Goal: Task Accomplishment & Management: Manage account settings

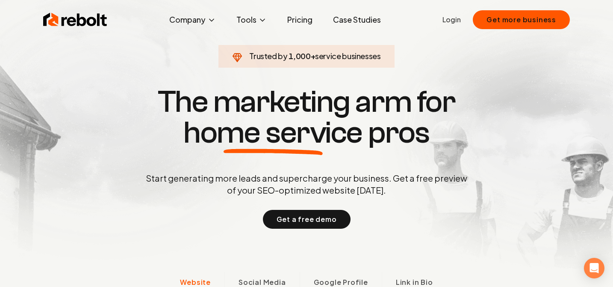
click at [451, 21] on link "Login" at bounding box center [452, 20] width 18 height 10
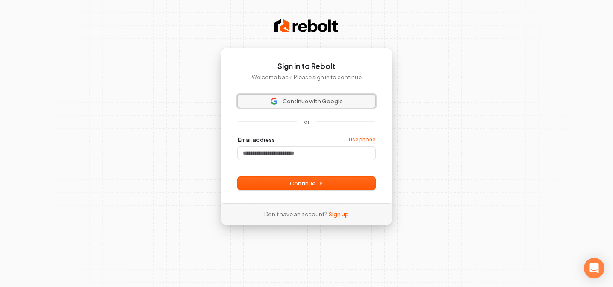
click at [338, 98] on span "Continue with Google" at bounding box center [313, 101] width 60 height 8
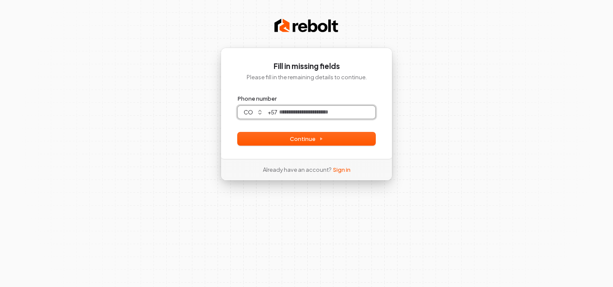
click at [328, 113] on input "Phone number" at bounding box center [327, 112] width 98 height 13
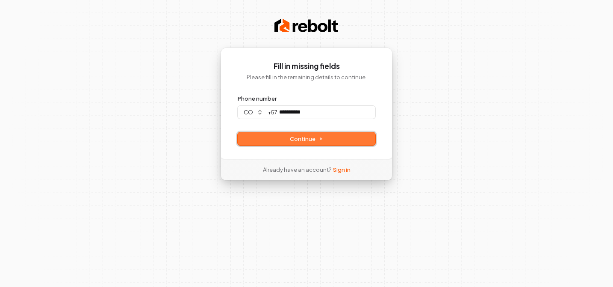
click at [302, 140] on span "Continue" at bounding box center [306, 139] width 33 height 8
type input "**********"
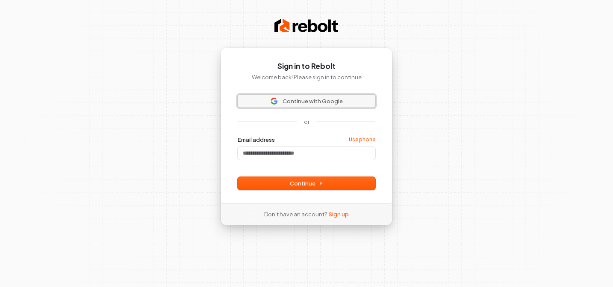
click at [305, 106] on button "Continue with Google" at bounding box center [307, 101] width 138 height 13
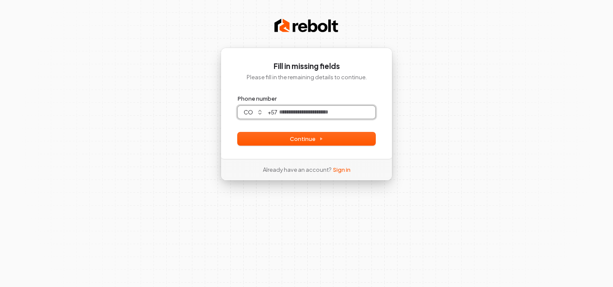
click at [337, 110] on input "Phone number" at bounding box center [327, 112] width 98 height 13
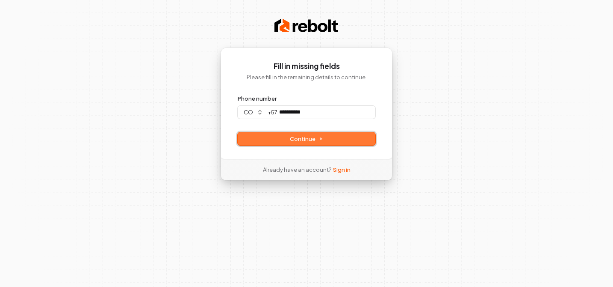
click at [311, 141] on span "Continue" at bounding box center [306, 139] width 33 height 8
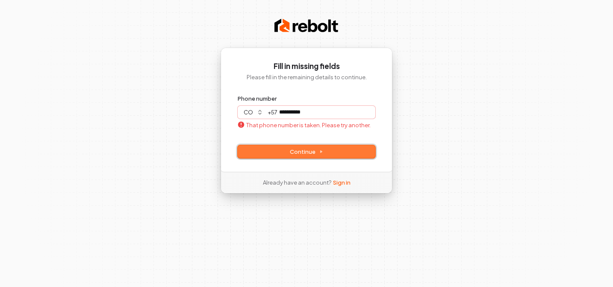
click at [317, 150] on span "Continue" at bounding box center [306, 152] width 33 height 8
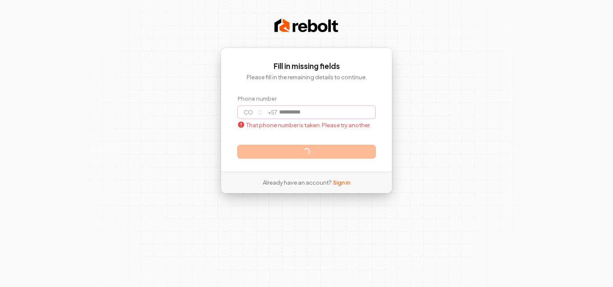
type input "**********"
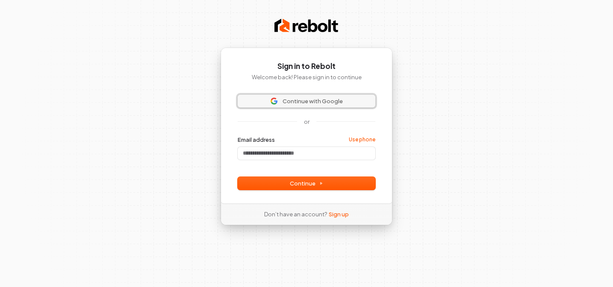
click at [304, 99] on span "Continue with Google" at bounding box center [313, 101] width 60 height 8
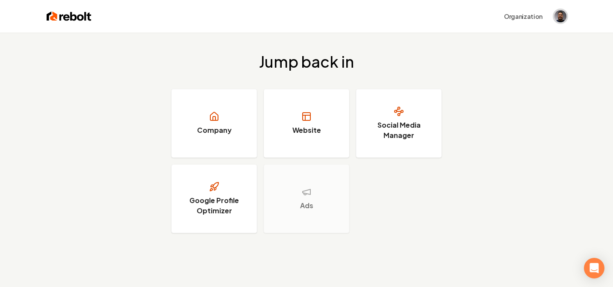
click at [562, 16] on img "Open user button" at bounding box center [561, 16] width 12 height 12
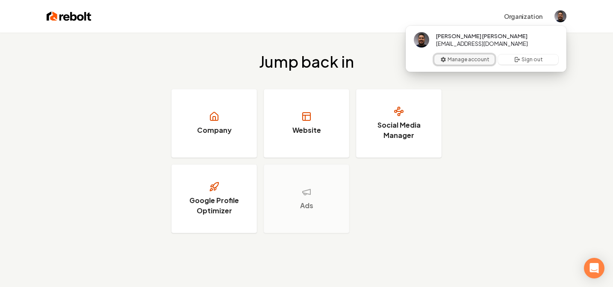
click at [478, 58] on button "Manage account" at bounding box center [465, 59] width 60 height 10
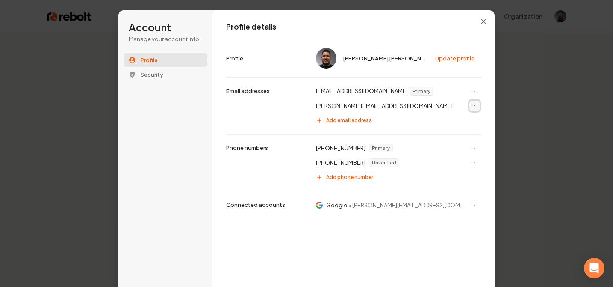
click at [471, 101] on button "Open menu" at bounding box center [475, 106] width 10 height 10
click at [459, 119] on button "Set as primary" at bounding box center [456, 120] width 46 height 11
click at [476, 107] on icon "Open menu" at bounding box center [475, 105] width 9 height 9
click at [512, 142] on div "Account Manage your account info. Profile Security Account Profile details [PER…" at bounding box center [306, 143] width 613 height 287
click at [473, 162] on icon "Open menu" at bounding box center [475, 162] width 9 height 9
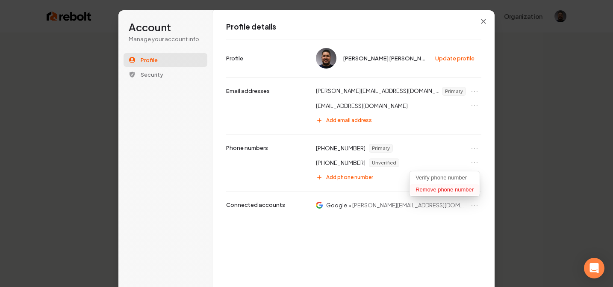
click at [442, 190] on button "Remove phone number" at bounding box center [445, 189] width 68 height 11
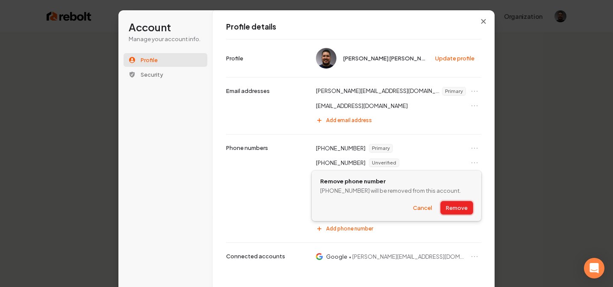
click at [450, 205] on button "Remove" at bounding box center [457, 207] width 32 height 13
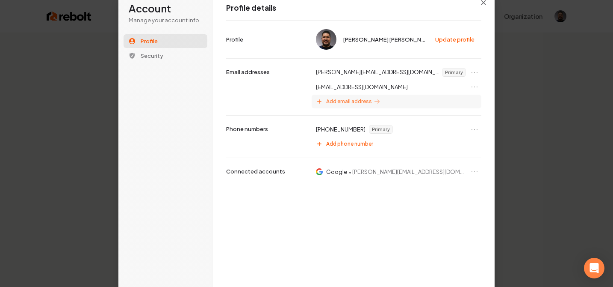
scroll to position [25, 0]
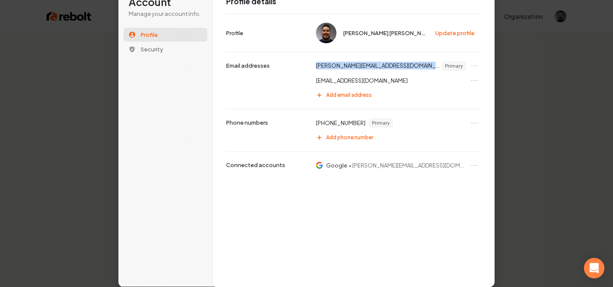
drag, startPoint x: 311, startPoint y: 65, endPoint x: 375, endPoint y: 65, distance: 63.7
click at [375, 65] on div "daniel@rebolthq.com Primary" at bounding box center [397, 66] width 170 height 14
copy p "daniel@rebolthq.com"
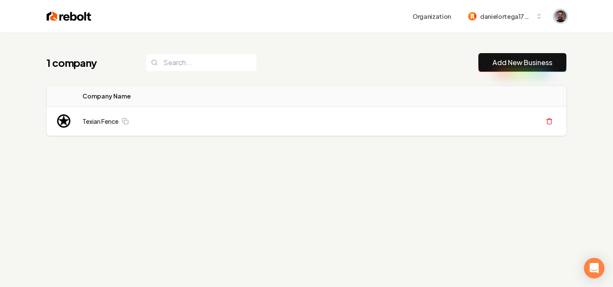
click at [557, 14] on span "Open user button" at bounding box center [561, 16] width 12 height 12
click at [486, 17] on span "danielortega1720-23" at bounding box center [506, 16] width 52 height 9
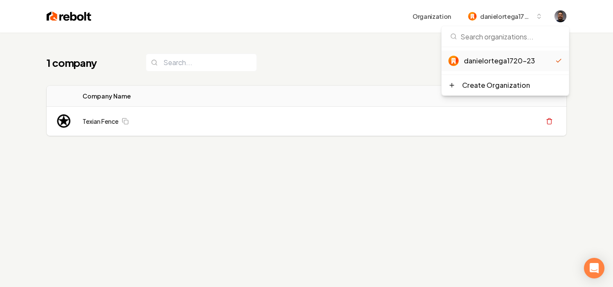
click at [74, 19] on img at bounding box center [69, 16] width 45 height 12
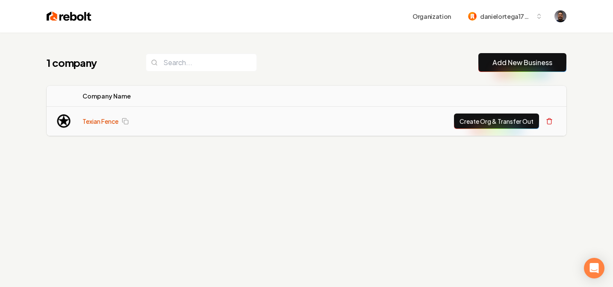
click at [97, 124] on link "Texian Fence" at bounding box center [101, 121] width 36 height 9
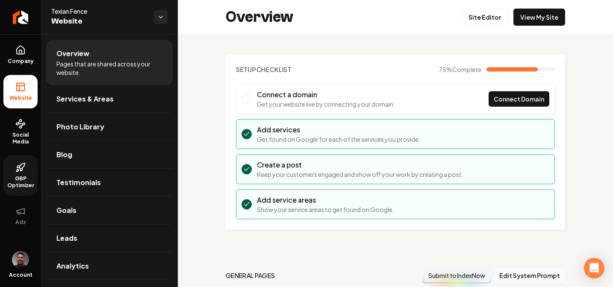
click at [23, 182] on span "GBP Optimizer" at bounding box center [20, 182] width 34 height 14
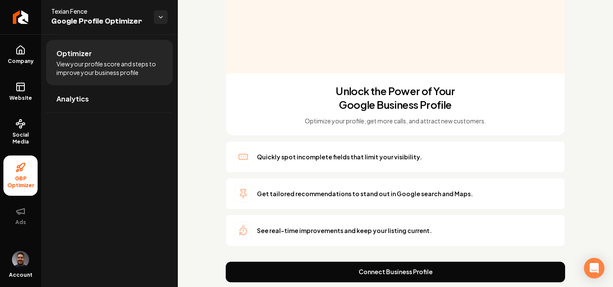
scroll to position [187, 0]
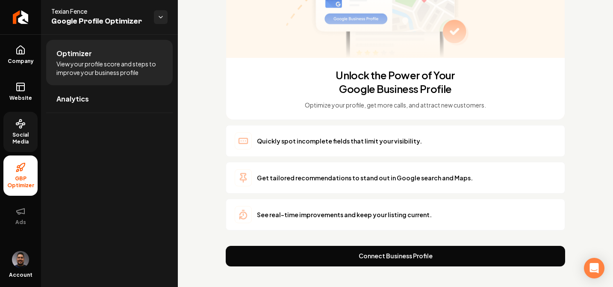
click at [27, 125] on link "Social Media" at bounding box center [20, 132] width 34 height 40
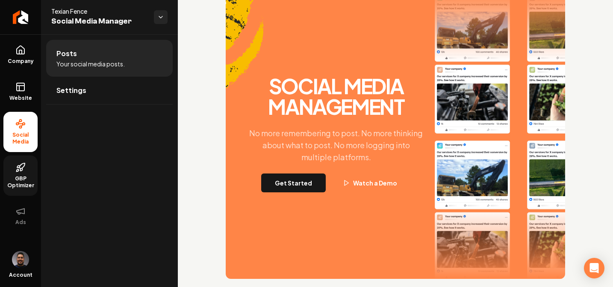
scroll to position [78, 0]
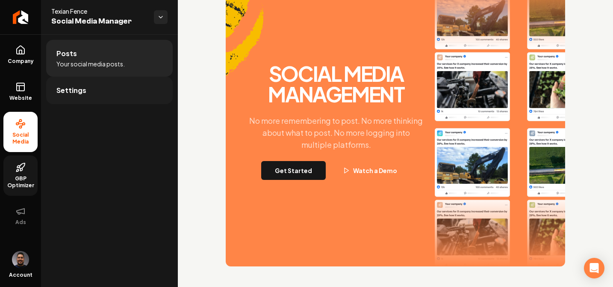
click at [73, 92] on span "Settings" at bounding box center [71, 90] width 30 height 10
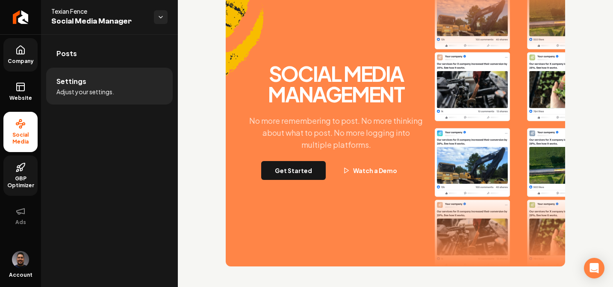
click at [12, 63] on span "Company" at bounding box center [20, 61] width 33 height 7
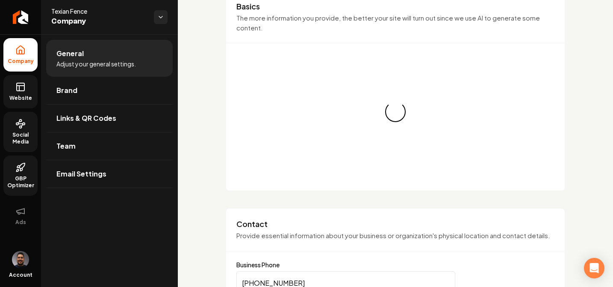
click at [20, 82] on icon at bounding box center [20, 87] width 10 height 10
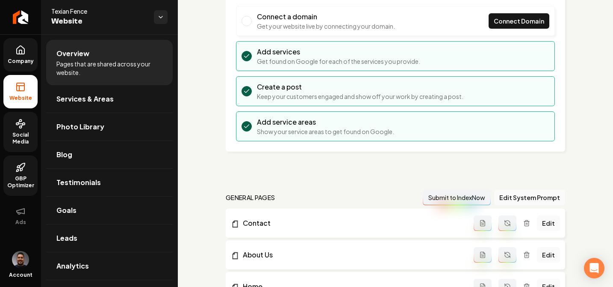
click at [23, 120] on icon at bounding box center [20, 124] width 10 height 10
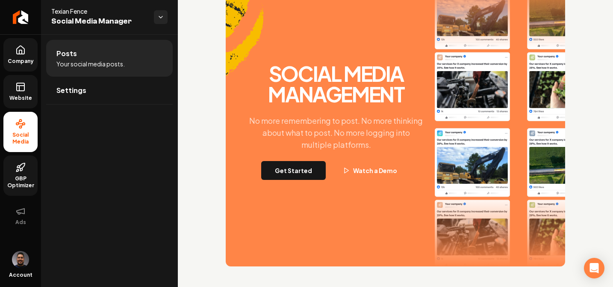
click at [24, 164] on icon at bounding box center [20, 167] width 10 height 10
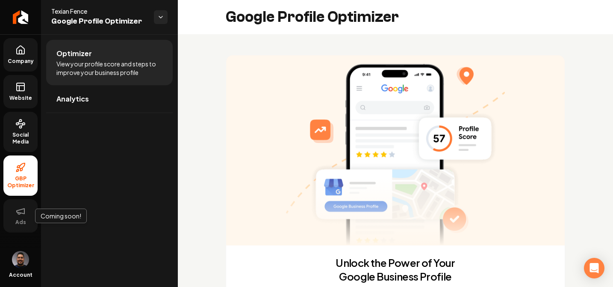
click at [25, 214] on icon at bounding box center [20, 211] width 10 height 10
click at [22, 270] on div "Account" at bounding box center [20, 266] width 41 height 39
click at [20, 263] on img "Open user button" at bounding box center [20, 259] width 17 height 17
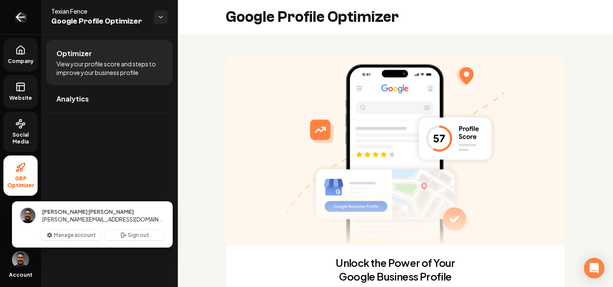
click at [33, 11] on link "Return to dashboard" at bounding box center [20, 17] width 41 height 34
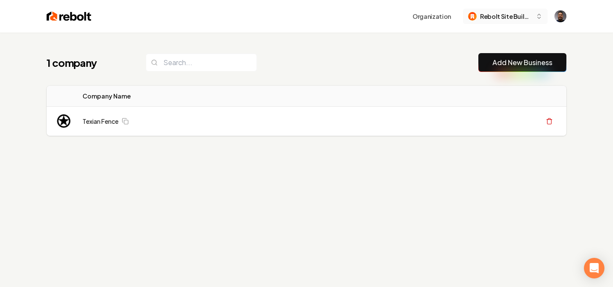
click at [496, 15] on span "Rebolt Site Builder" at bounding box center [506, 16] width 52 height 9
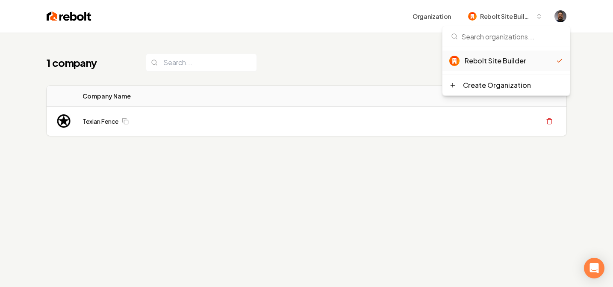
click at [474, 59] on div "Rebolt Site Builder" at bounding box center [511, 61] width 92 height 10
click at [357, 45] on div "1 company Add New Business Logo Company Name Actions Texian Fence Create Org & …" at bounding box center [307, 112] width 548 height 158
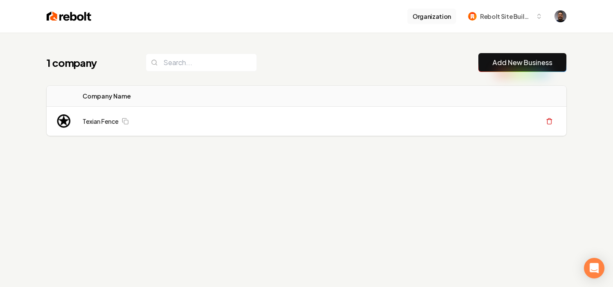
click at [426, 12] on button "Organization" at bounding box center [432, 16] width 49 height 15
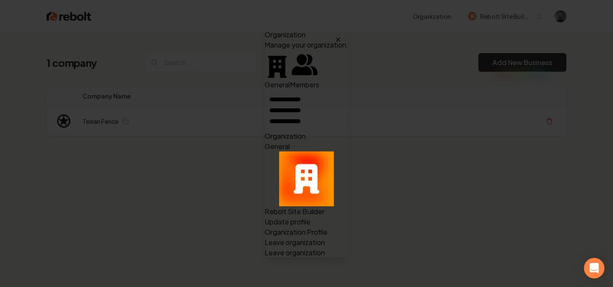
click at [342, 36] on icon "button" at bounding box center [338, 39] width 7 height 7
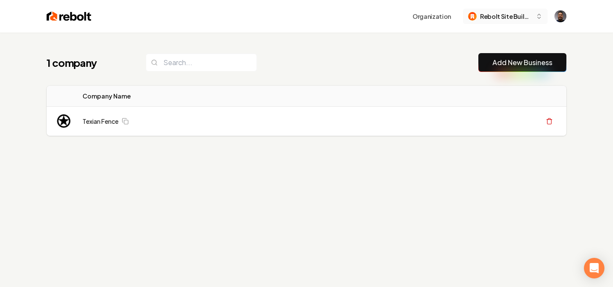
click at [499, 21] on button "Rebolt Site Builder" at bounding box center [505, 16] width 85 height 15
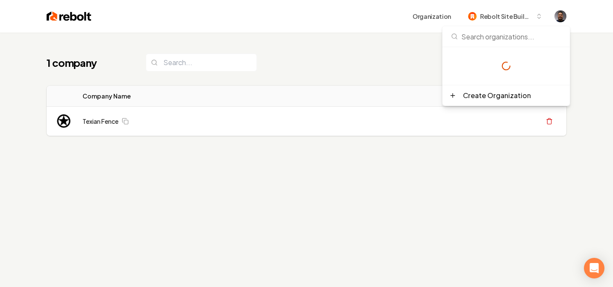
click at [353, 48] on div "1 company Add New Business Logo Company Name Actions Texian Fence Create Org & …" at bounding box center [307, 112] width 548 height 158
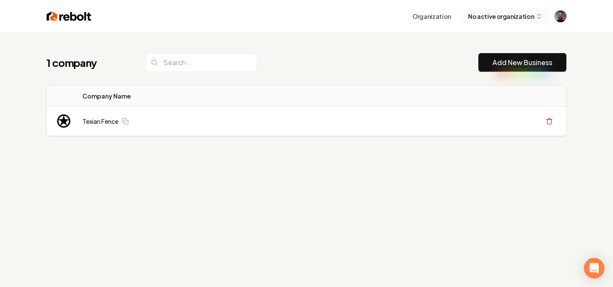
click at [492, 18] on span "No active organization" at bounding box center [501, 16] width 66 height 9
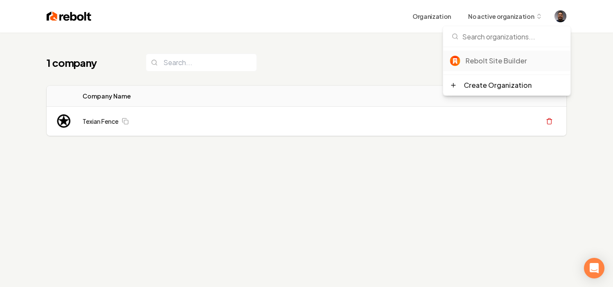
click at [502, 62] on div "Rebolt Site Builder" at bounding box center [515, 61] width 98 height 10
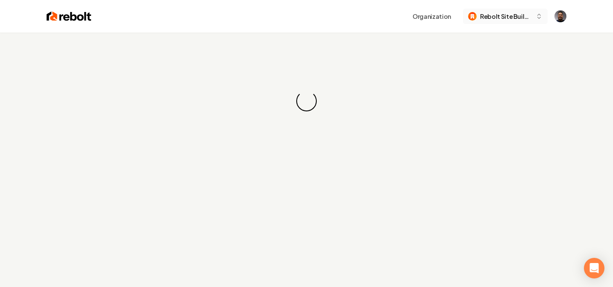
click at [516, 16] on span "Rebolt Site Builder" at bounding box center [506, 16] width 52 height 9
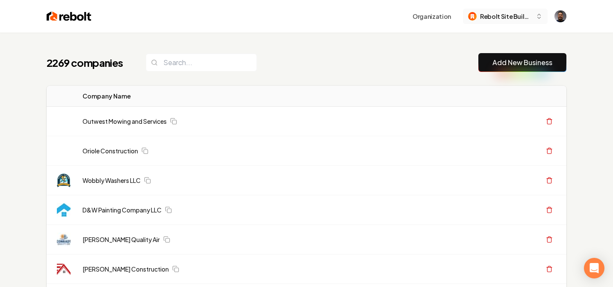
click at [508, 18] on span "Rebolt Site Builder" at bounding box center [506, 16] width 52 height 9
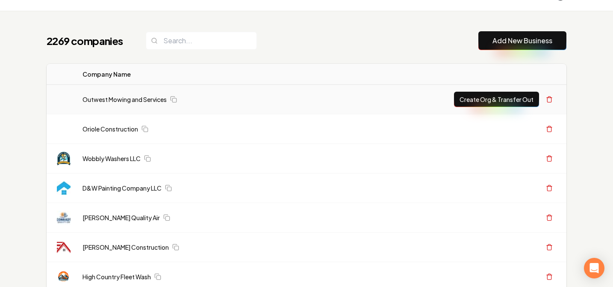
scroll to position [26, 0]
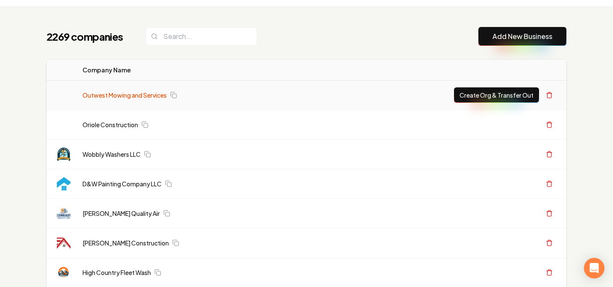
click at [144, 94] on link "Outwest Mowing and Services" at bounding box center [125, 95] width 84 height 9
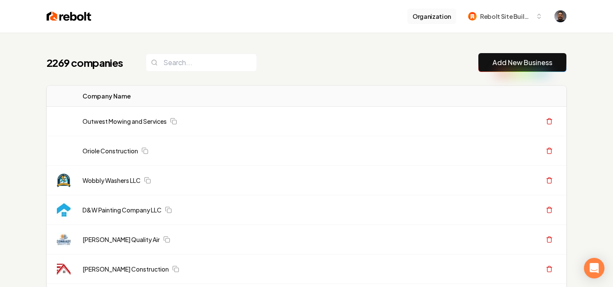
click at [437, 18] on button "Organization" at bounding box center [432, 16] width 49 height 15
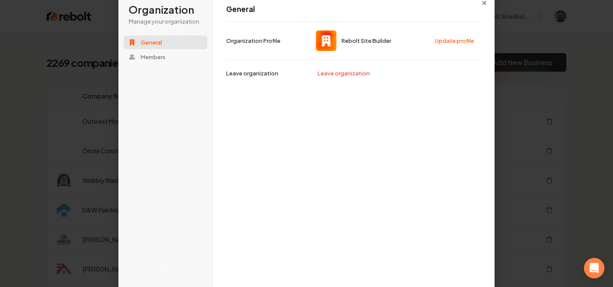
click at [397, 23] on div "Rebolt Site Builder Update profile Organization Profile" at bounding box center [353, 40] width 255 height 38
click at [161, 55] on span "Members" at bounding box center [153, 57] width 25 height 8
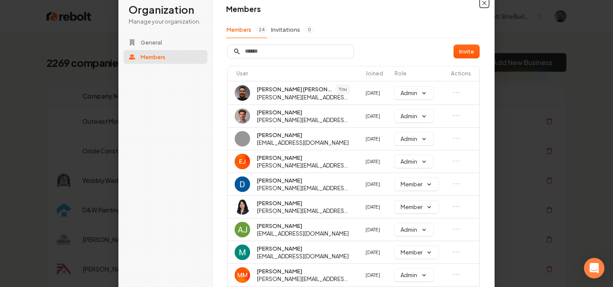
click at [486, 2] on icon "button" at bounding box center [484, 2] width 3 height 3
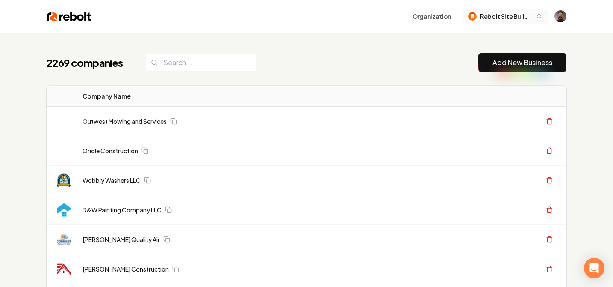
click at [497, 21] on button "Rebolt Site Builder" at bounding box center [505, 16] width 85 height 15
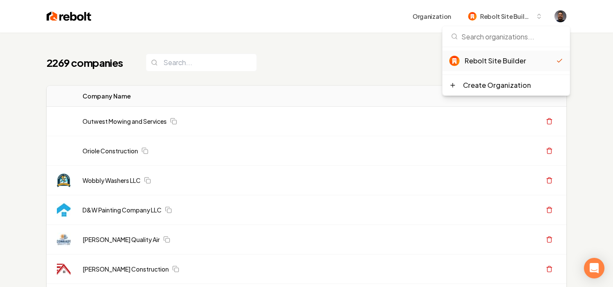
click at [384, 61] on div "2269 companies Add New Business" at bounding box center [307, 62] width 520 height 19
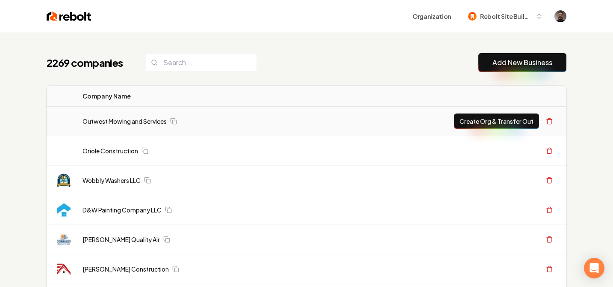
scroll to position [41, 0]
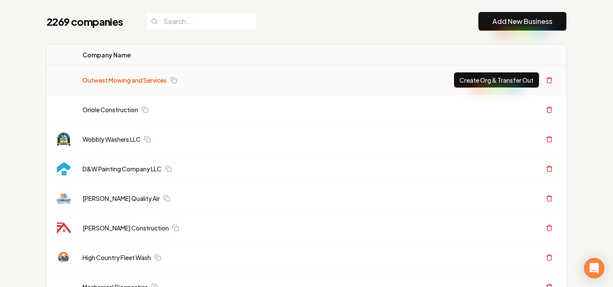
click at [99, 79] on link "Outwest Mowing and Services" at bounding box center [125, 80] width 84 height 9
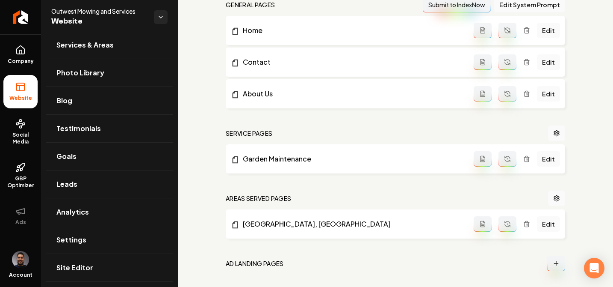
scroll to position [335, 0]
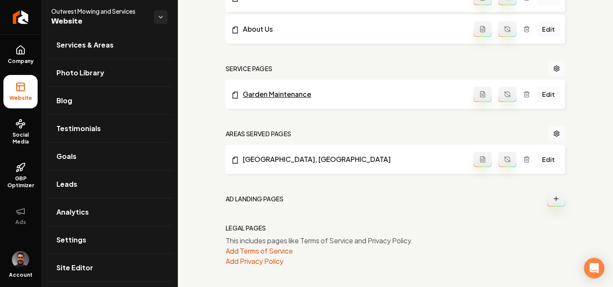
click at [277, 95] on link "Garden Maintenance" at bounding box center [352, 94] width 243 height 10
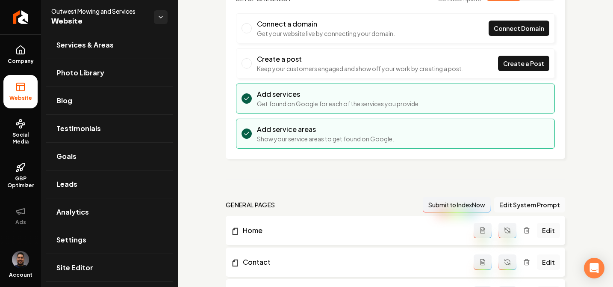
scroll to position [0, 0]
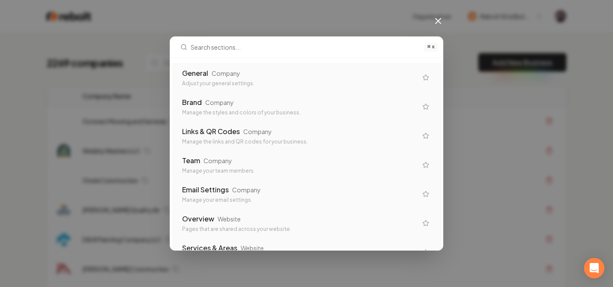
click at [440, 21] on icon at bounding box center [438, 21] width 10 height 10
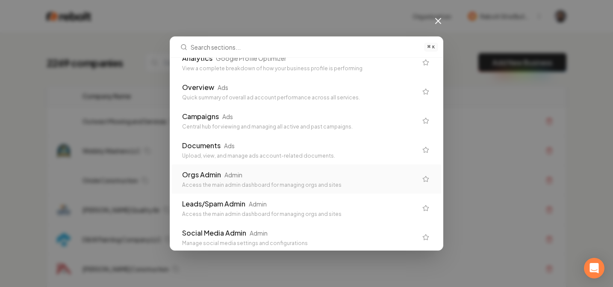
scroll to position [552, 0]
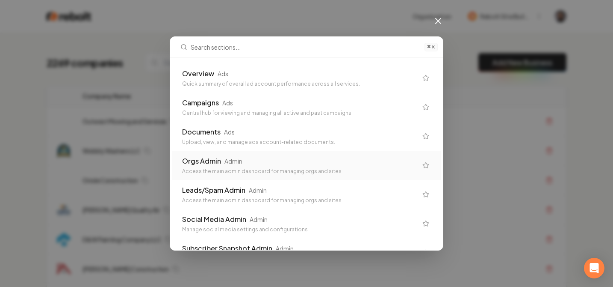
click at [427, 165] on icon "Suggestions" at bounding box center [426, 165] width 7 height 7
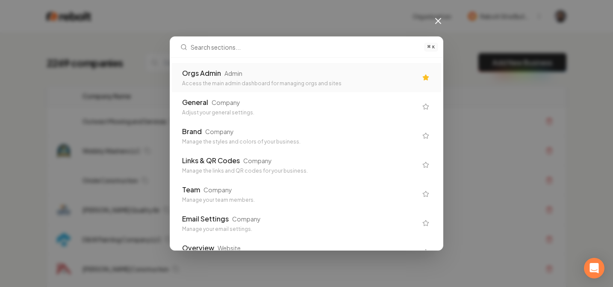
click at [192, 75] on div "Orgs Admin" at bounding box center [201, 73] width 39 height 10
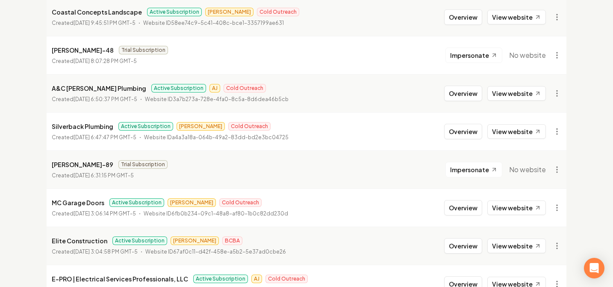
scroll to position [1009, 0]
